Goal: Transaction & Acquisition: Purchase product/service

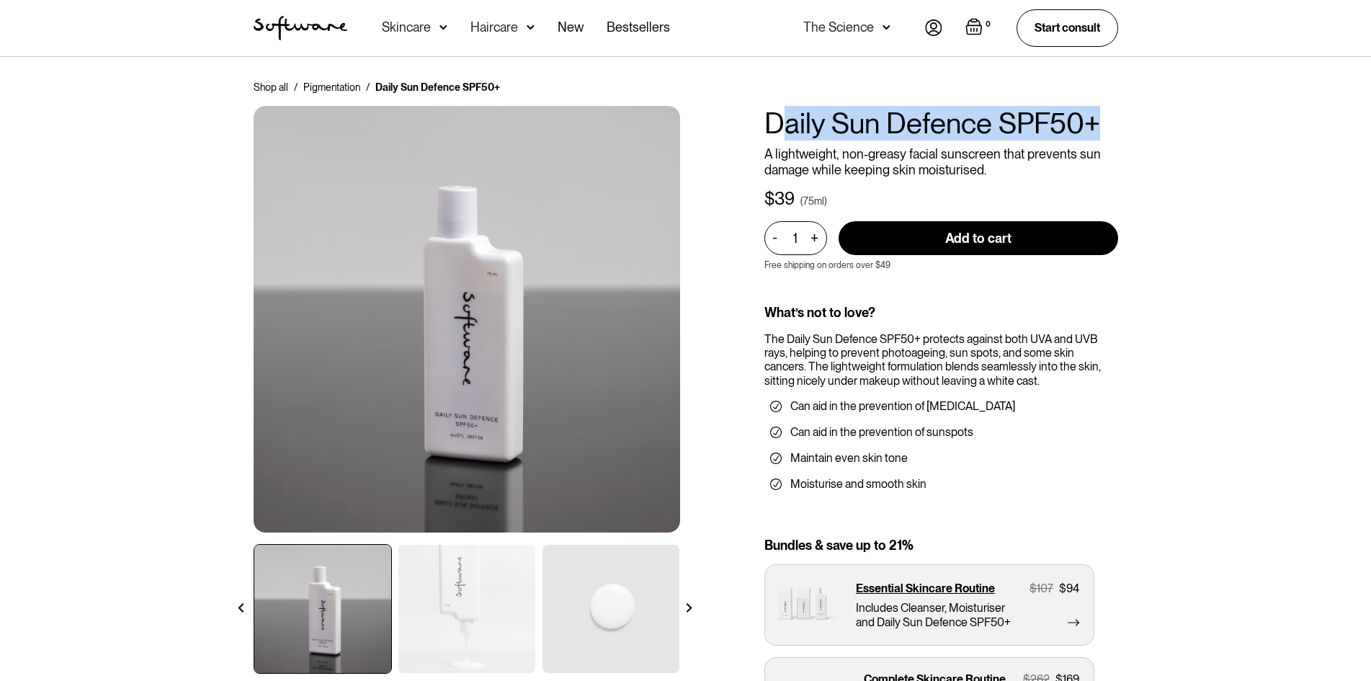
drag, startPoint x: 776, startPoint y: 133, endPoint x: 1201, endPoint y: 133, distance: 425.1
click at [1201, 133] on div "Shop all / Pigmentation / Daily Sun Defence SPF50+ Daily Sun Defence SPF50+ A l…" at bounding box center [685, 425] width 1371 height 736
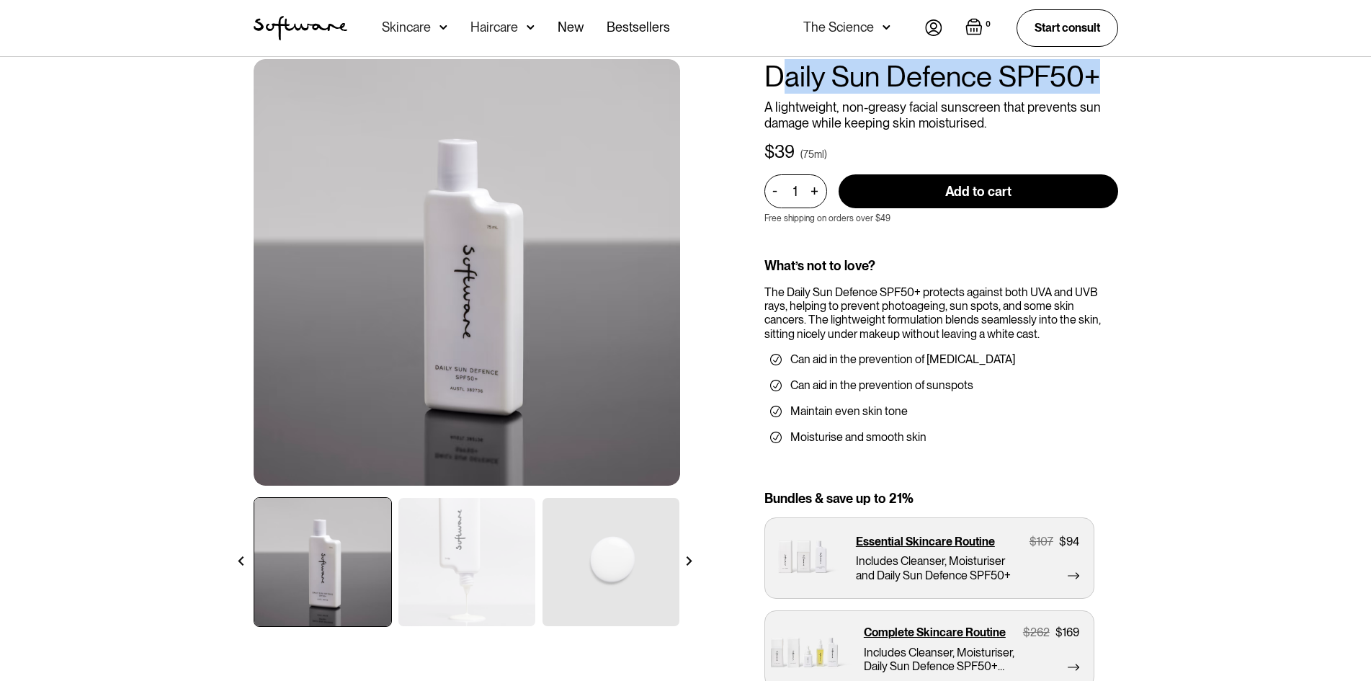
scroll to position [72, 0]
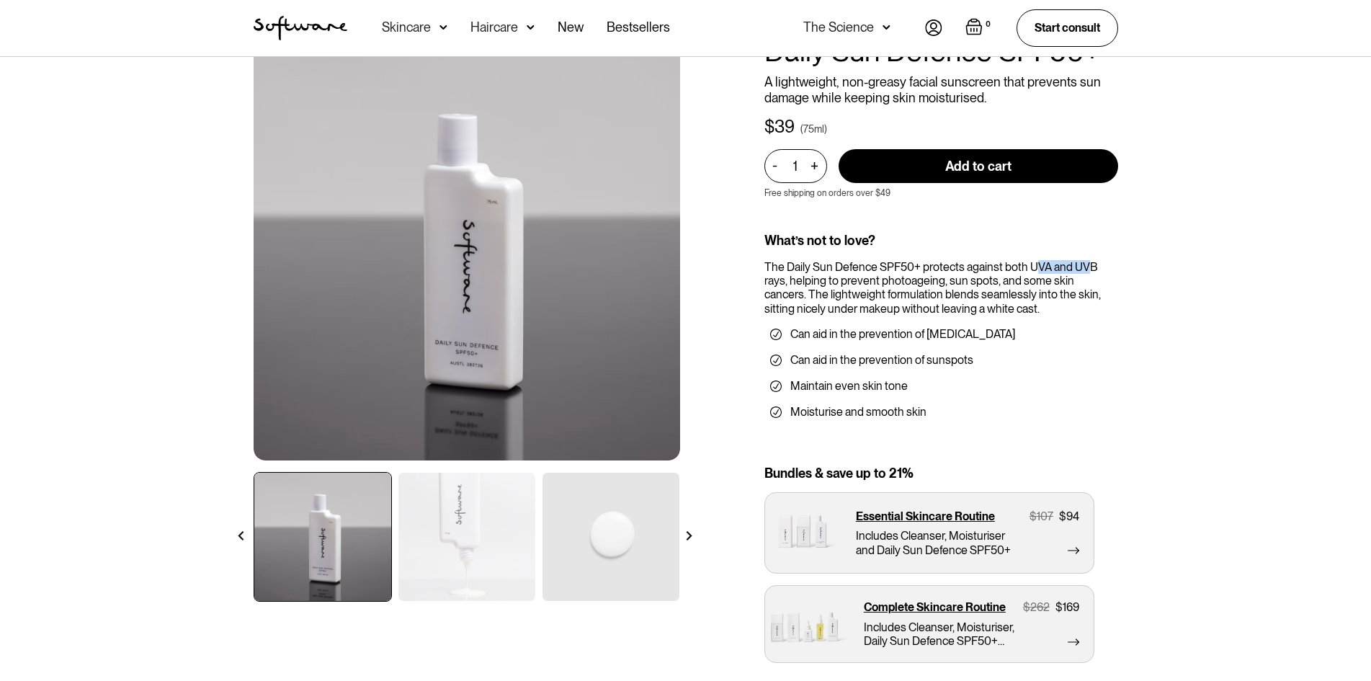
drag, startPoint x: 1037, startPoint y: 271, endPoint x: 1086, endPoint y: 267, distance: 49.8
click at [1086, 267] on div "The Daily Sun Defence SPF50+ protects against both UVA and UVB rays, helping to…" at bounding box center [941, 287] width 354 height 55
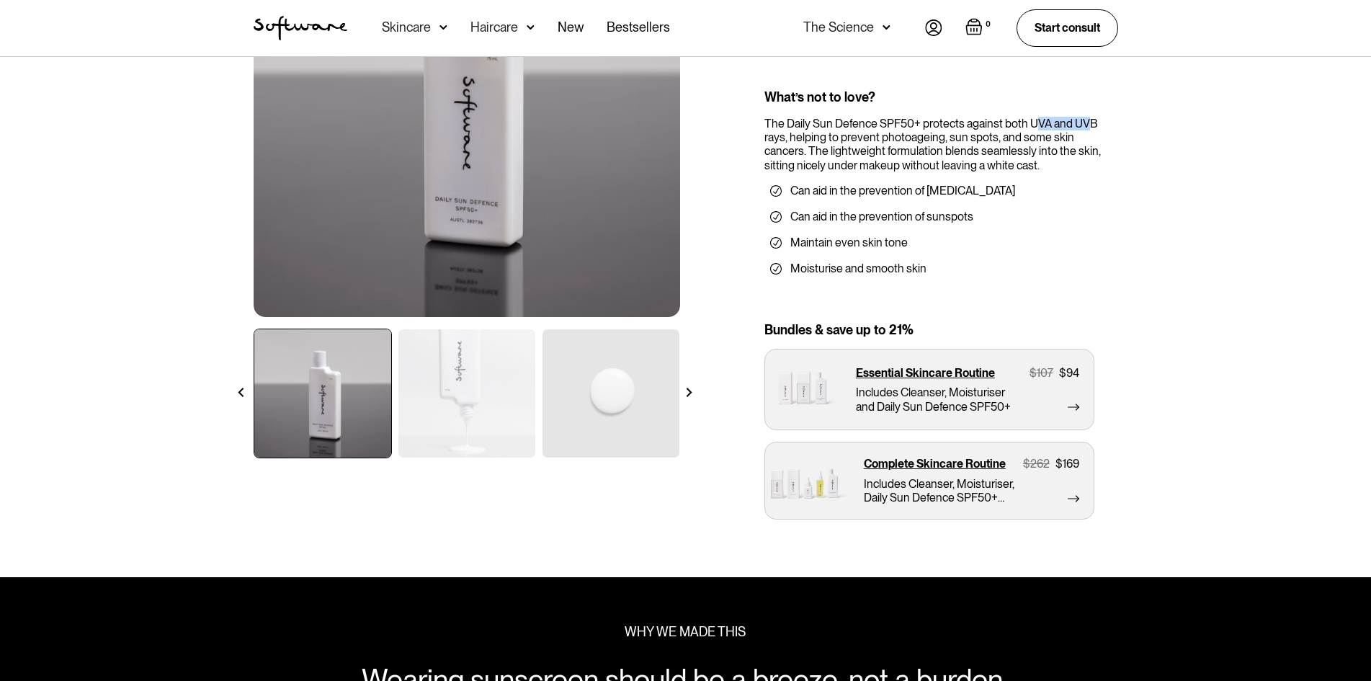
scroll to position [216, 0]
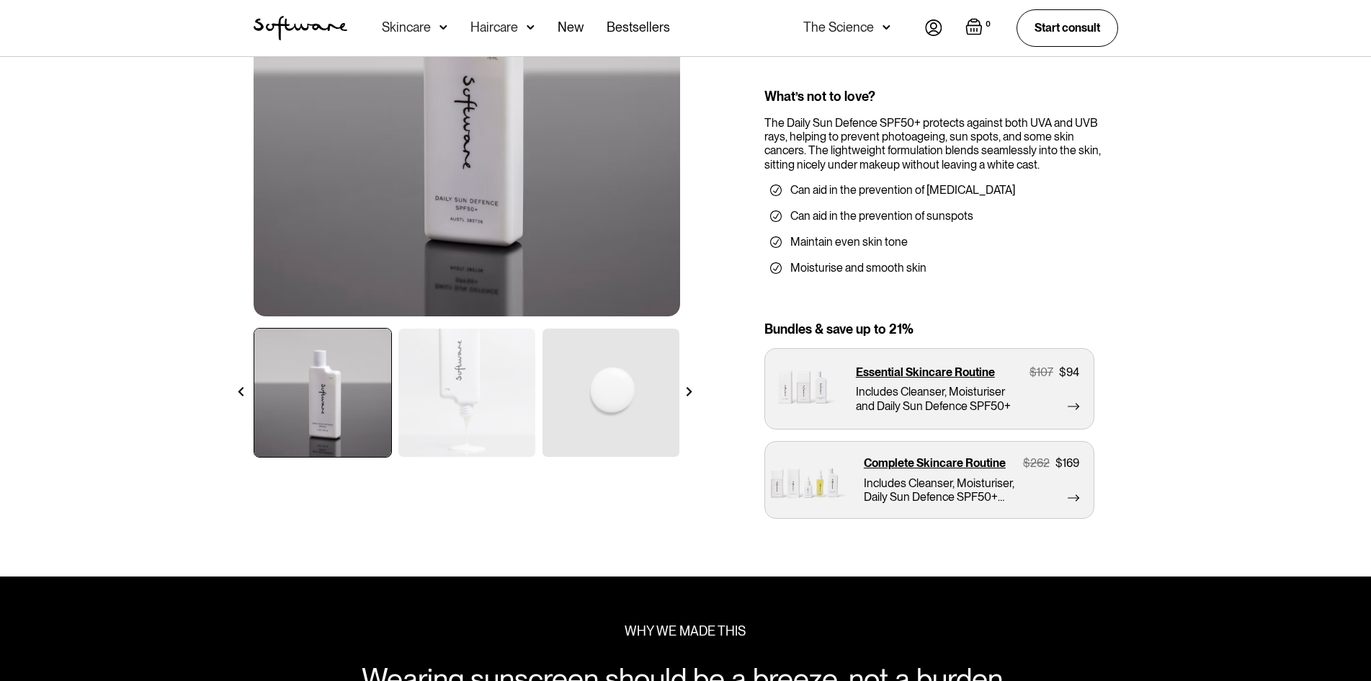
click at [682, 388] on div at bounding box center [689, 391] width 25 height 25
